Goal: Transaction & Acquisition: Subscribe to service/newsletter

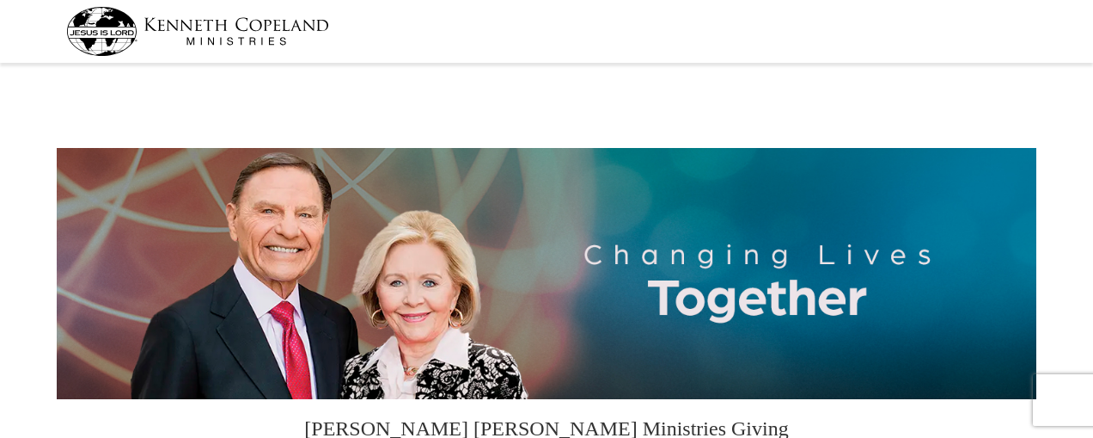
select select "IN"
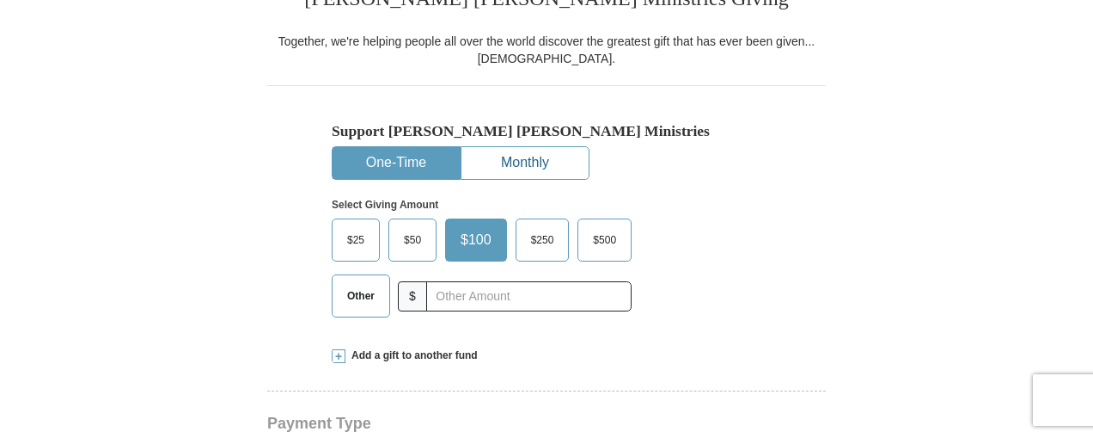
click at [504, 165] on button "Monthly" at bounding box center [525, 163] width 127 height 32
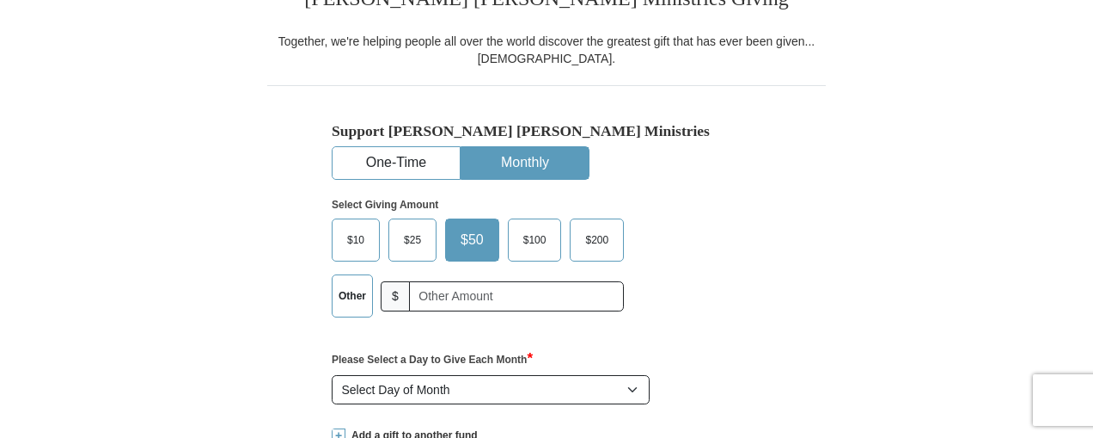
click at [417, 237] on span "$25" at bounding box center [412, 240] width 34 height 26
click at [0, 0] on input "$25" at bounding box center [0, 0] width 0 height 0
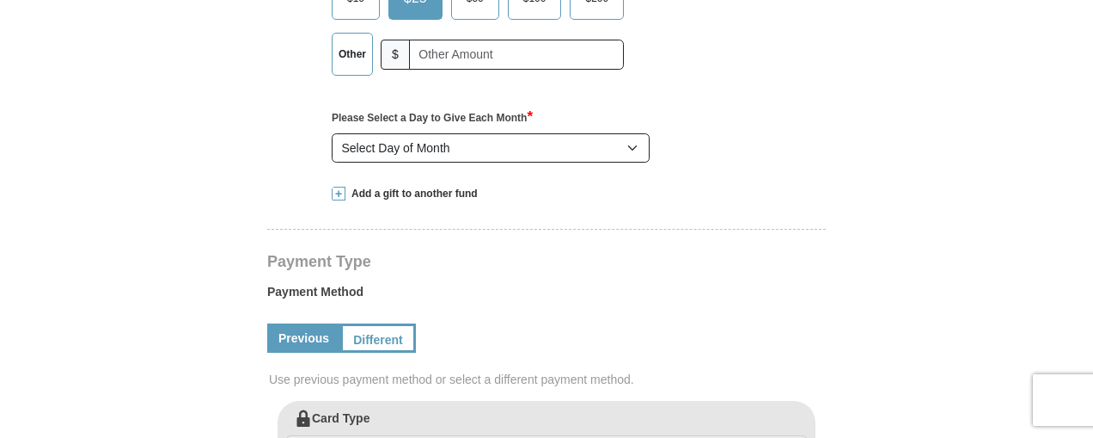
scroll to position [688, 0]
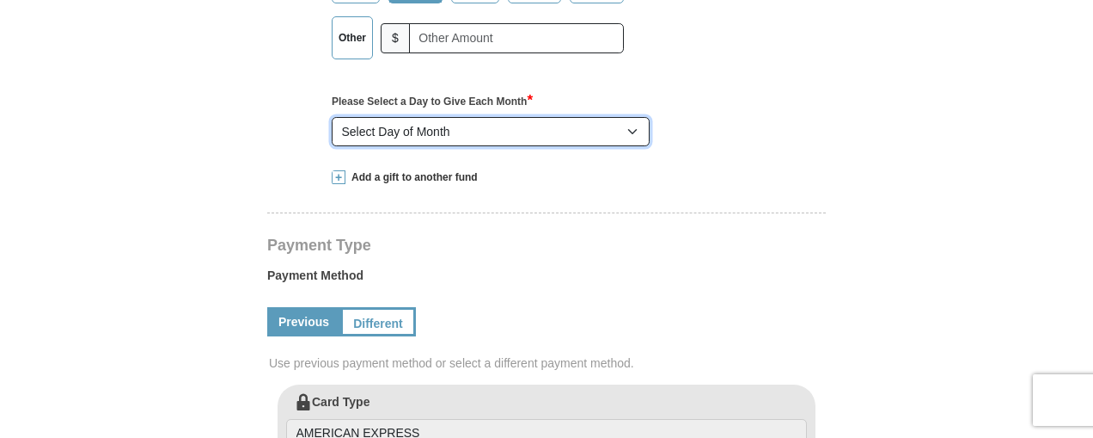
click at [634, 129] on select "Select Day of Month 1 2 3 4 5 6 7 8 9 10 11 12 13 14 15 16 17 18 19 20 21 22 23…" at bounding box center [491, 131] width 318 height 29
select select "5"
click at [332, 117] on select "Select Day of Month 1 2 3 4 5 6 7 8 9 10 11 12 13 14 15 16 17 18 19 20 21 22 23…" at bounding box center [491, 131] width 318 height 29
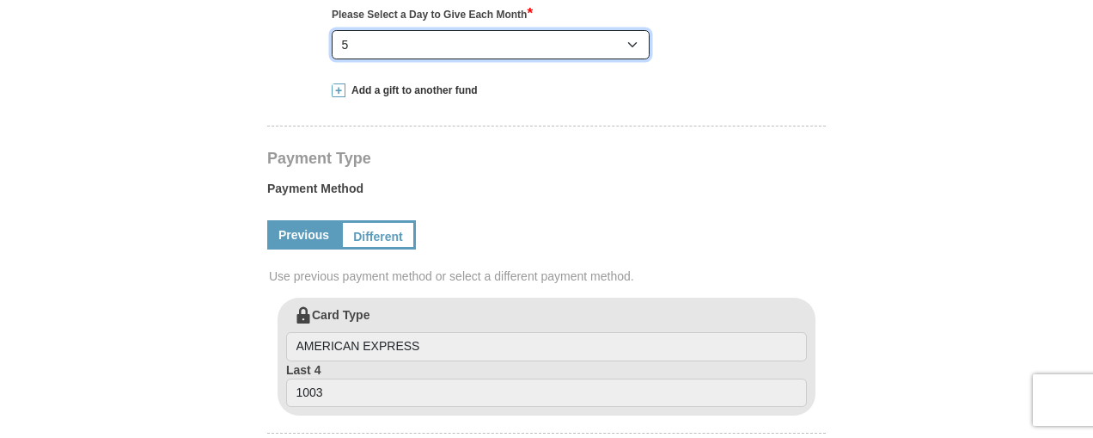
scroll to position [774, 0]
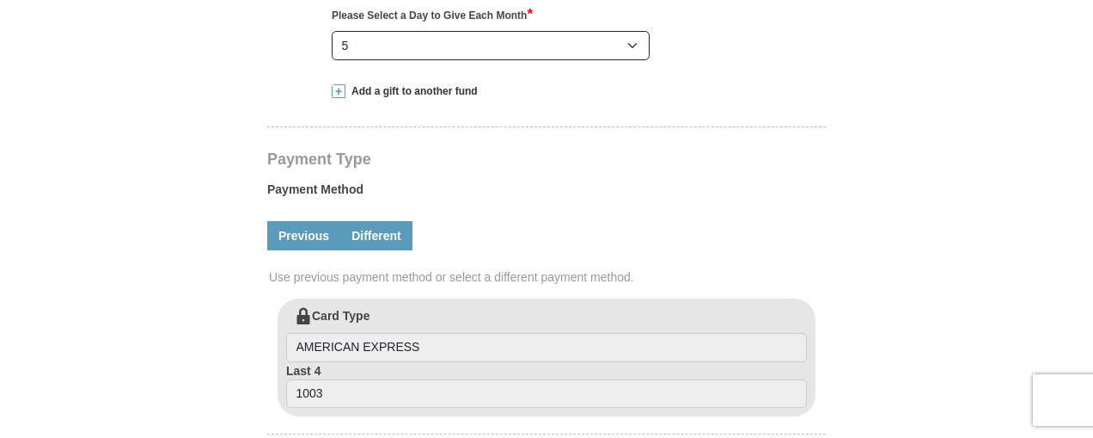
click at [382, 238] on link "Different" at bounding box center [376, 235] width 72 height 29
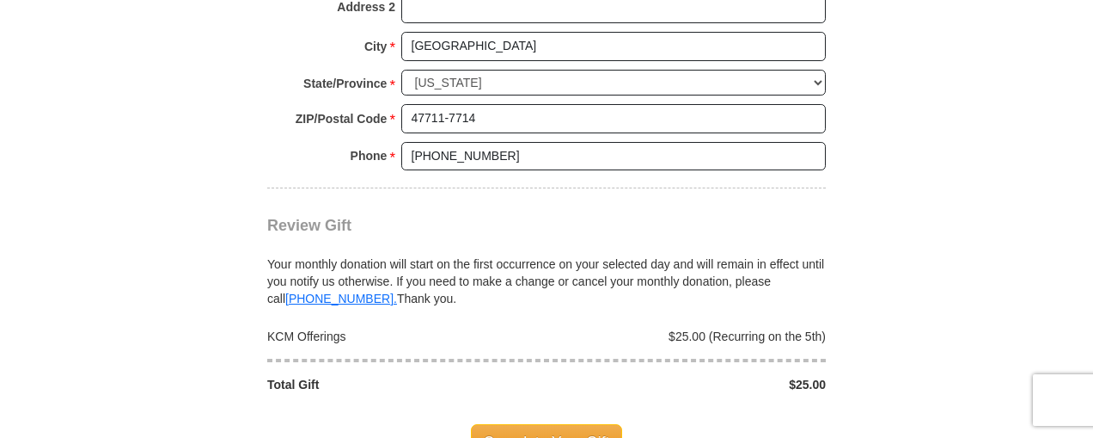
scroll to position [1805, 0]
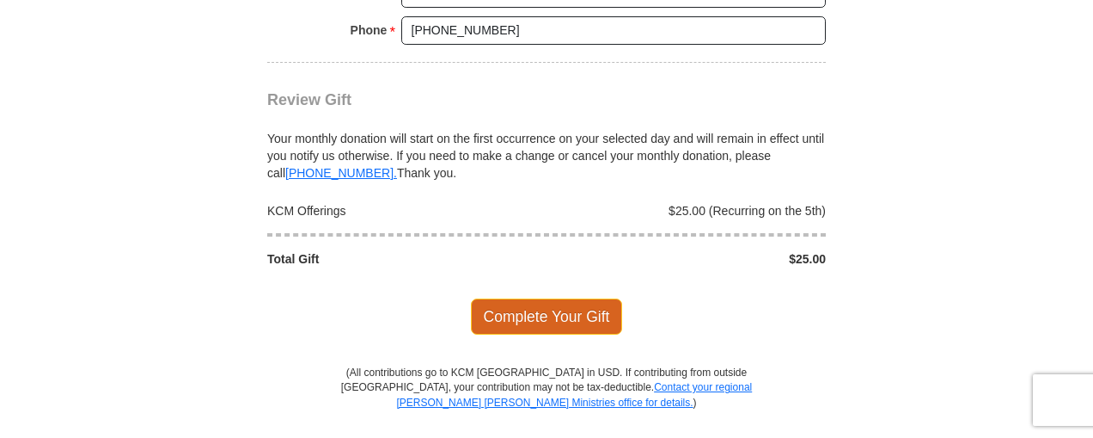
click at [538, 305] on span "Complete Your Gift" at bounding box center [547, 316] width 152 height 36
